Goal: Browse casually: Explore the website without a specific task or goal

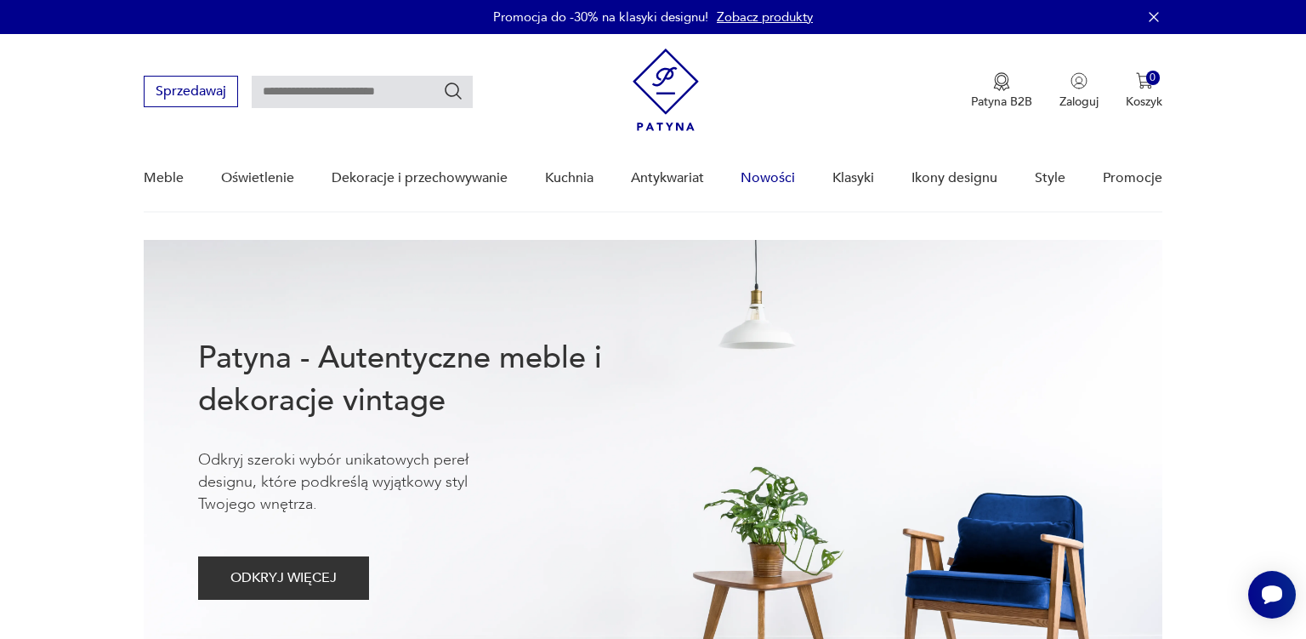
click at [765, 180] on link "Nowości" at bounding box center [768, 177] width 54 height 65
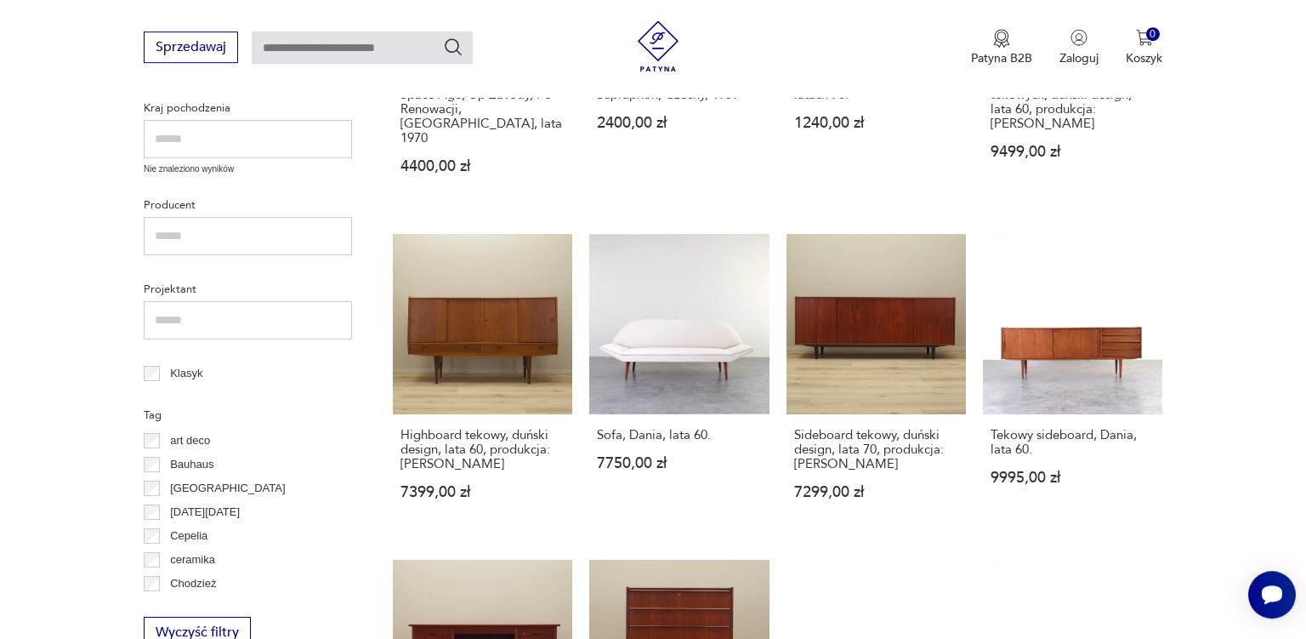
scroll to position [659, 0]
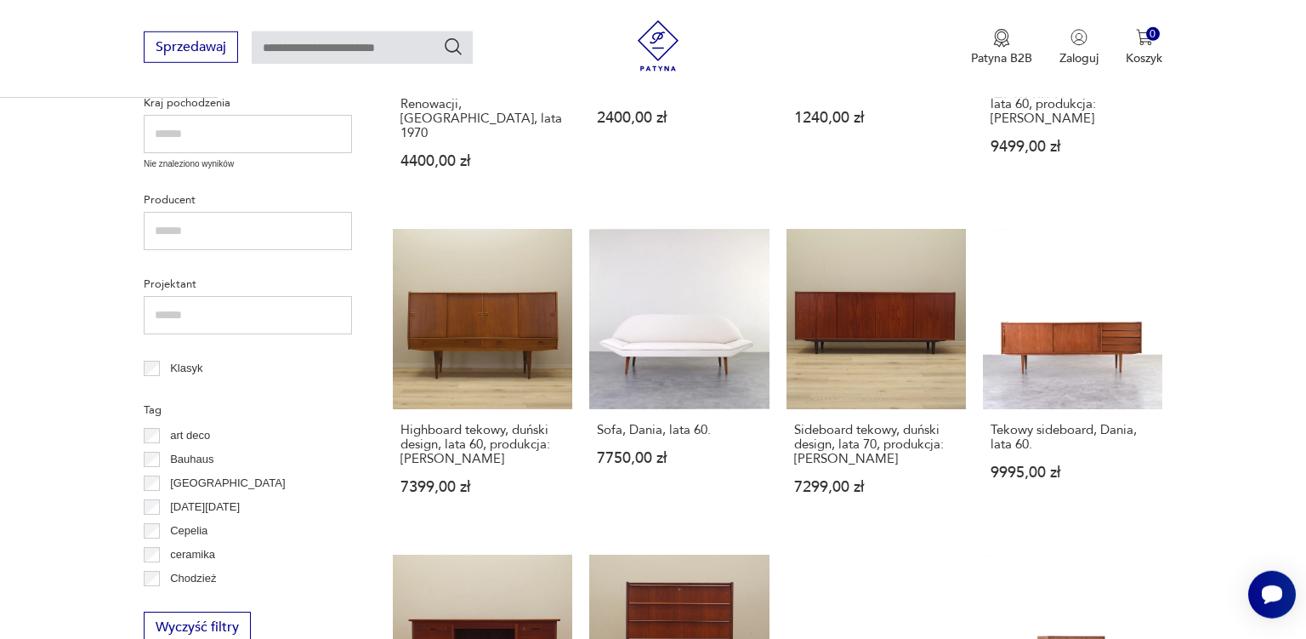
click at [1222, 74] on div "Sprzedawaj Patyna B2B Zaloguj 0 Koszyk Twój koszyk ( 0 ) Brak produktów w koszy…" at bounding box center [653, 49] width 1306 height 98
